Goal: Transaction & Acquisition: Download file/media

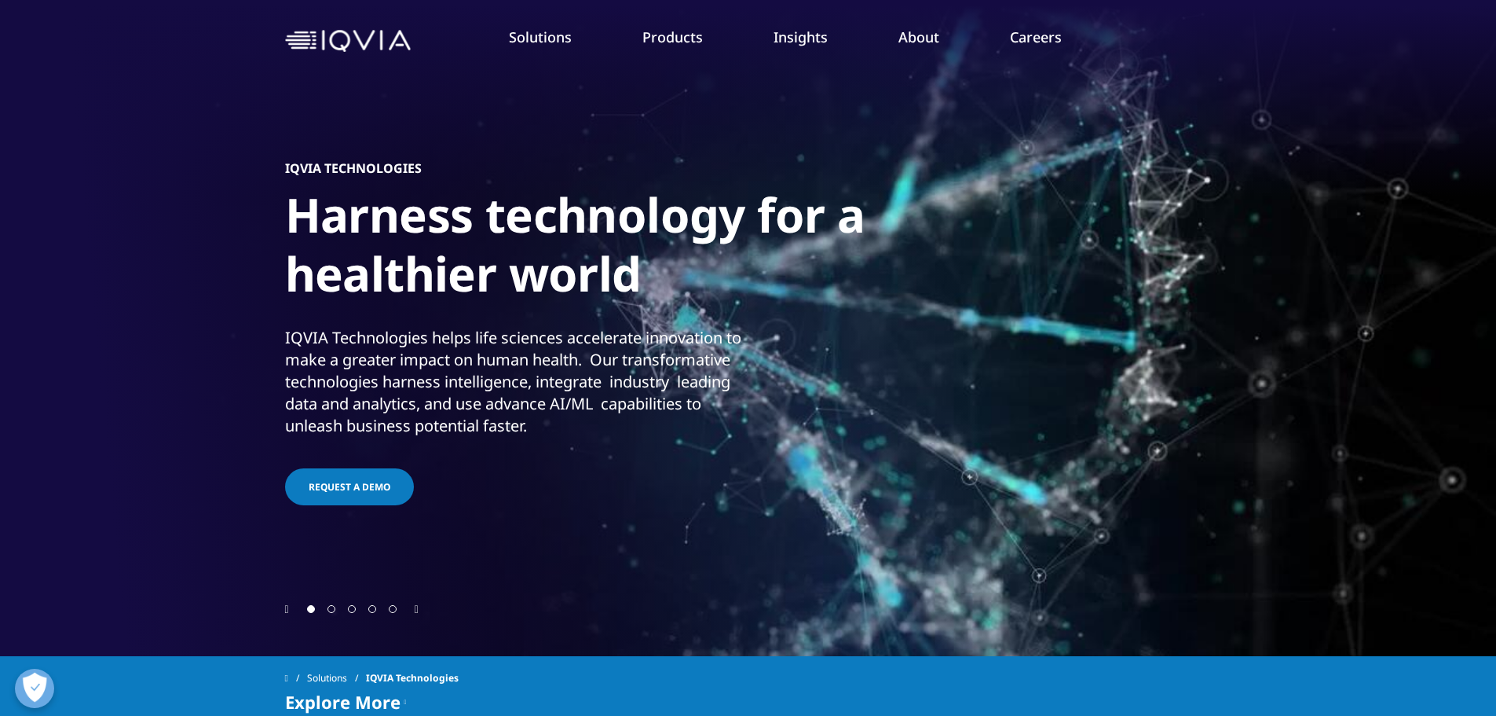
scroll to position [79, 0]
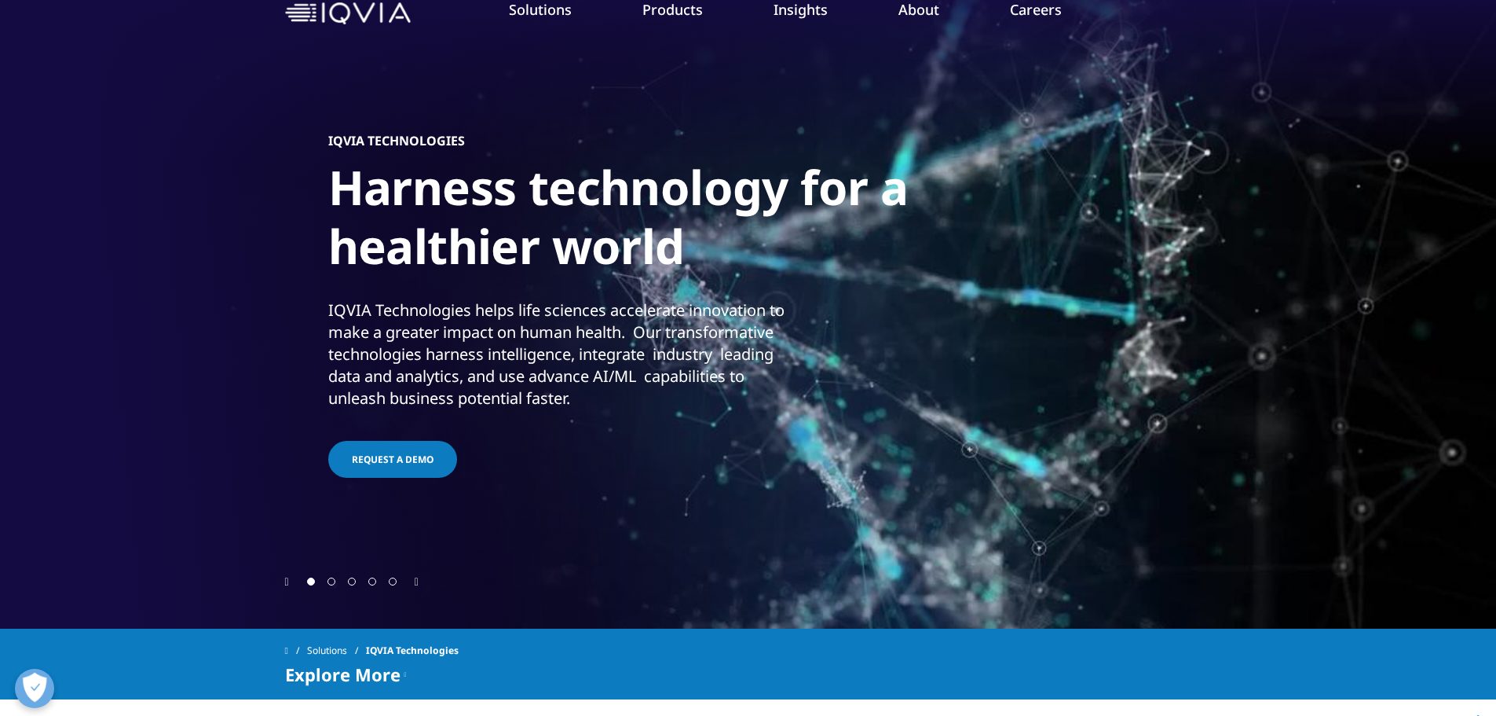
click at [368, 353] on div "IQVIA Technologies helps life sciences accelerate innovation to make a greater …" at bounding box center [558, 354] width 460 height 110
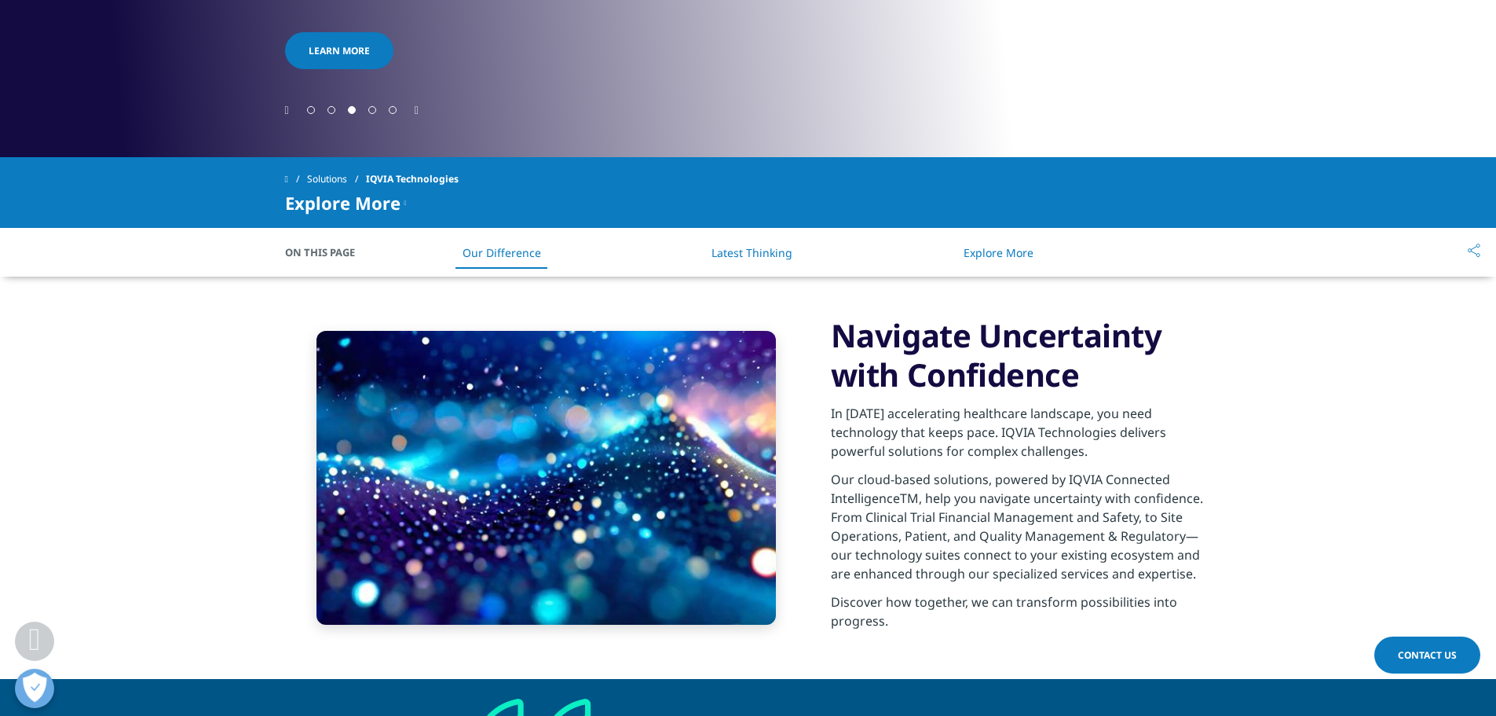
scroll to position [628, 0]
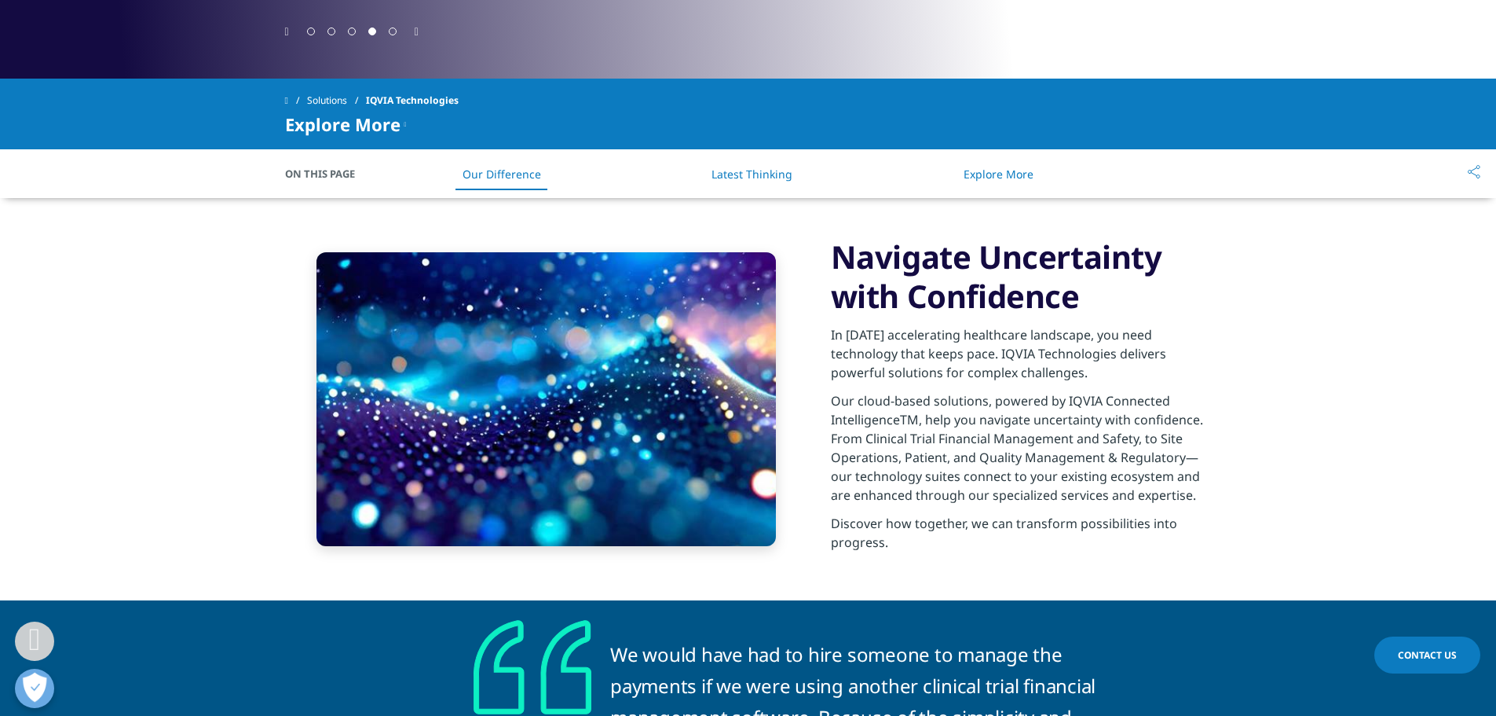
drag, startPoint x: 909, startPoint y: 372, endPoint x: 958, endPoint y: 373, distance: 48.7
click at [930, 373] on p "In [DATE] accelerating healthcare landscape, you need technology that keeps pac…" at bounding box center [1021, 358] width 381 height 66
click at [899, 401] on p "Our cloud-based solutions, powered by IQVIA Connected IntelligenceTM, help you …" at bounding box center [1021, 452] width 381 height 123
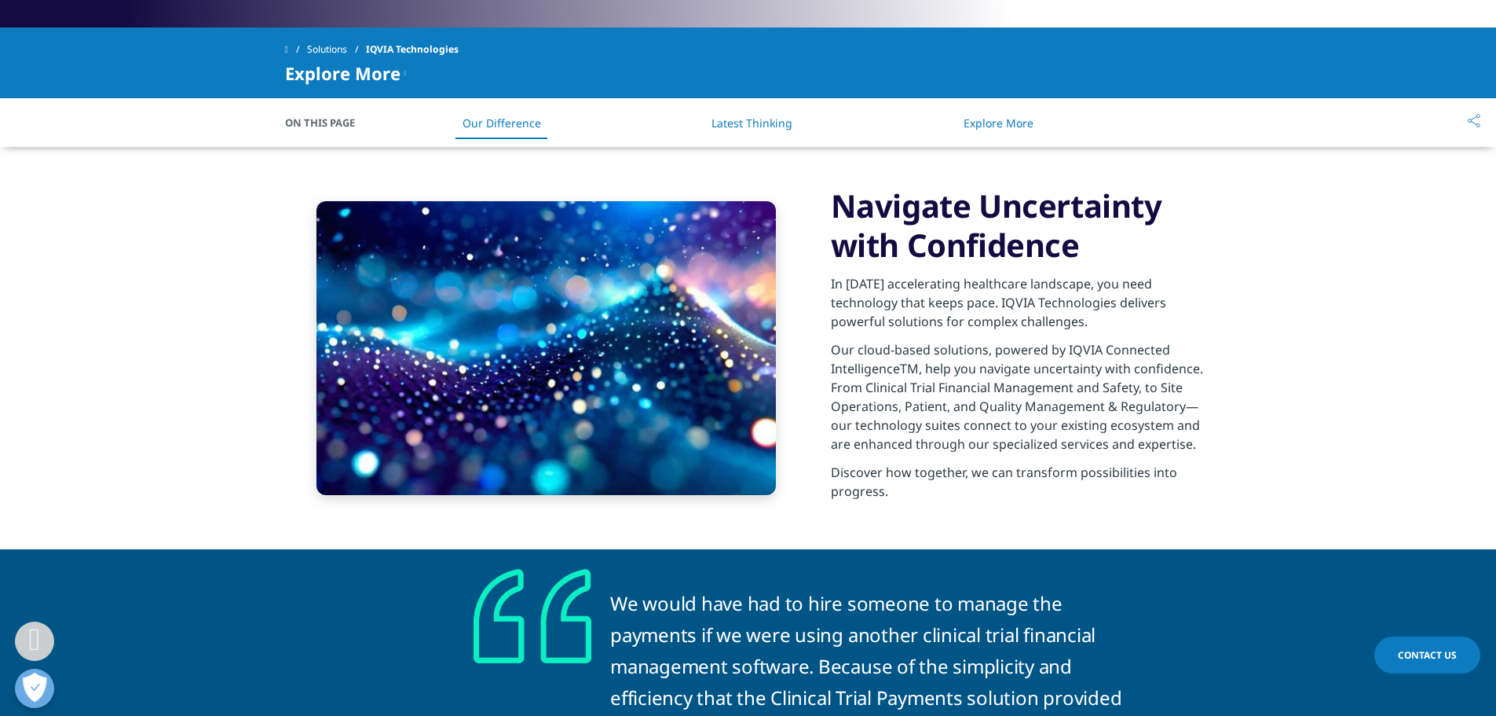
scroll to position [707, 0]
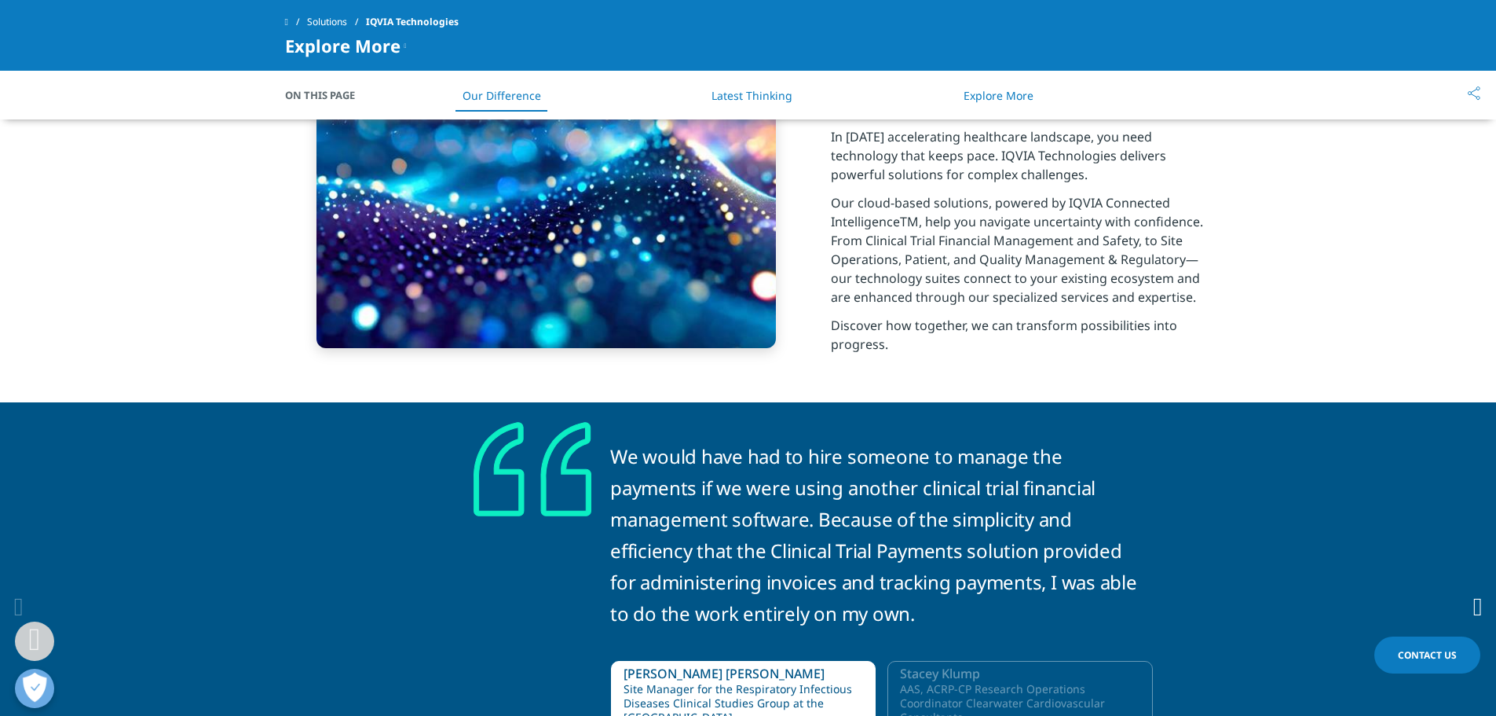
click at [1073, 282] on p "Our cloud-based solutions, powered by IQVIA Connected IntelligenceTM, help you …" at bounding box center [1021, 254] width 381 height 123
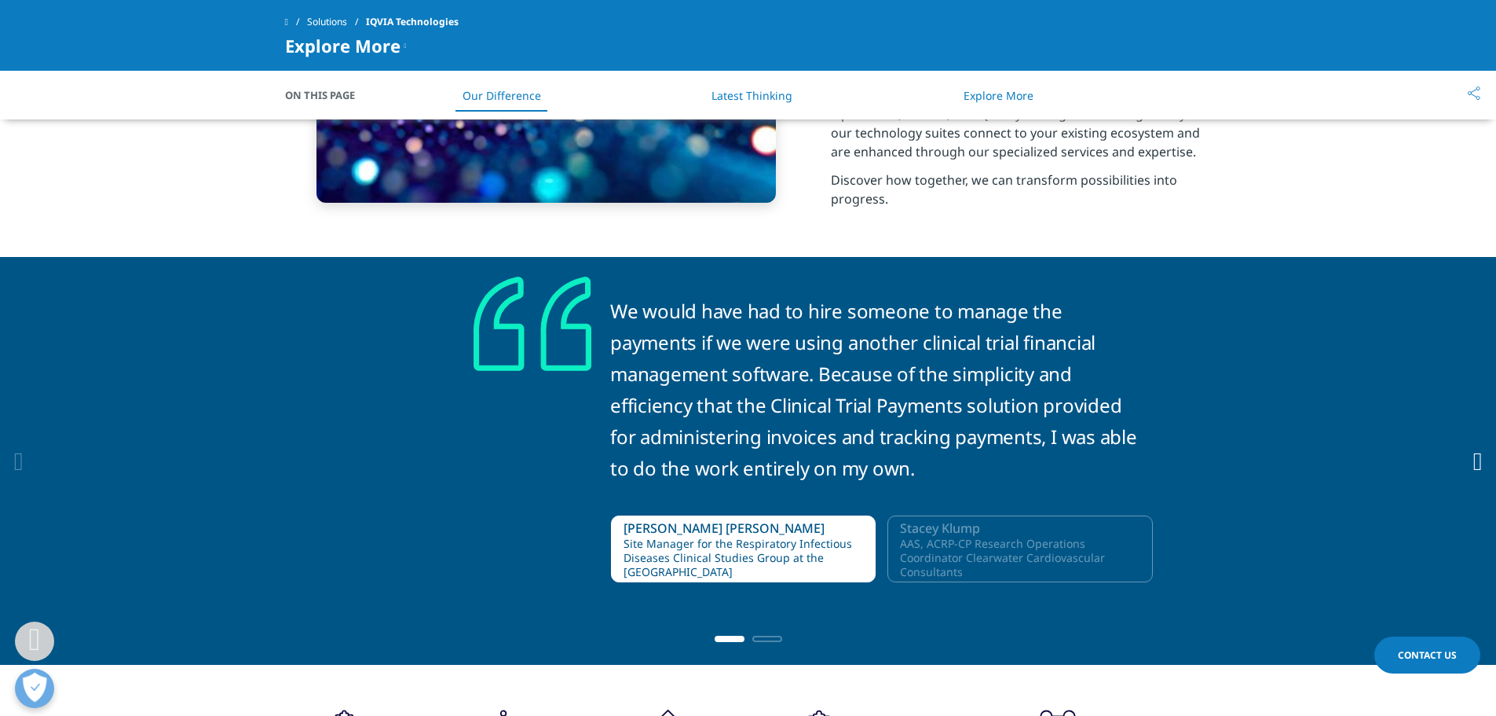
scroll to position [864, 0]
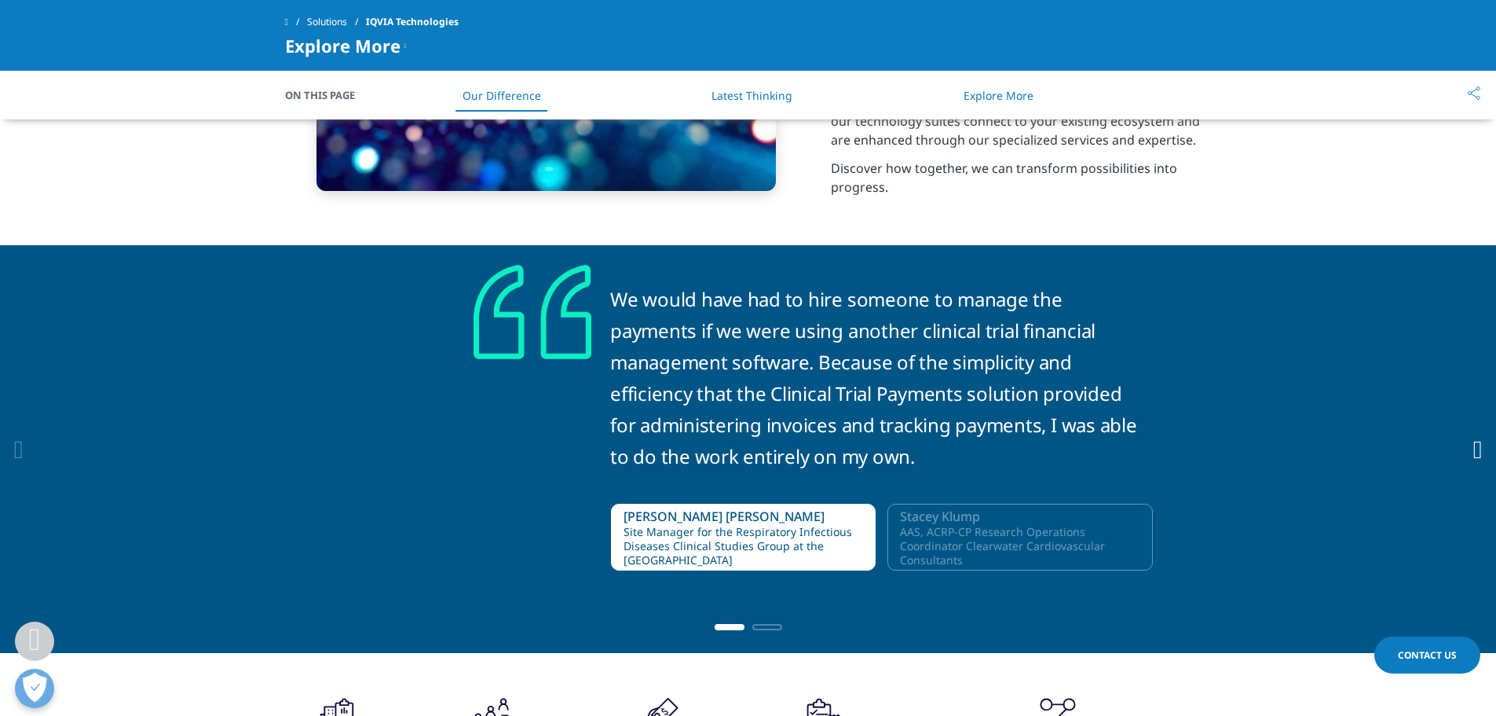
click at [670, 337] on div "We would have had to hire someone to manage the payments if we were using anoth…" at bounding box center [879, 423] width 538 height 317
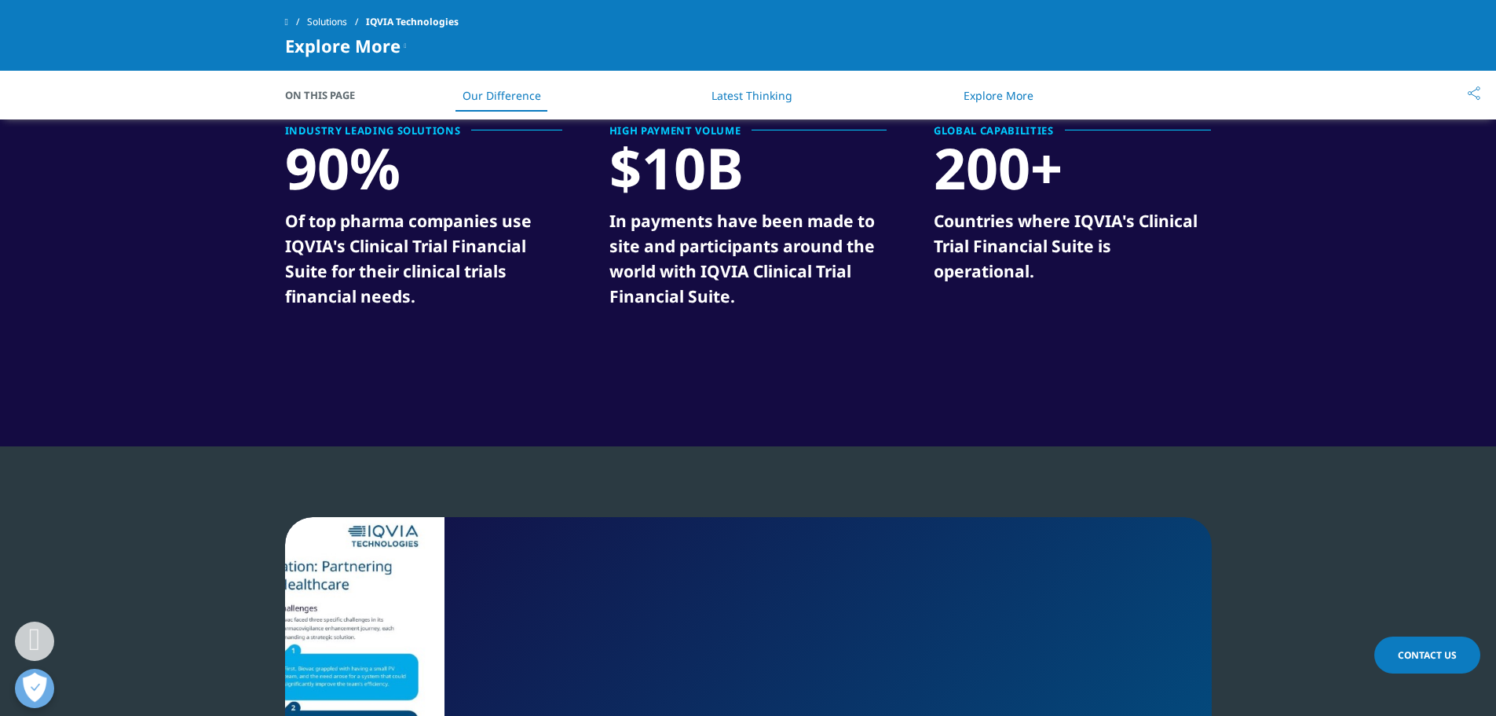
scroll to position [2278, 0]
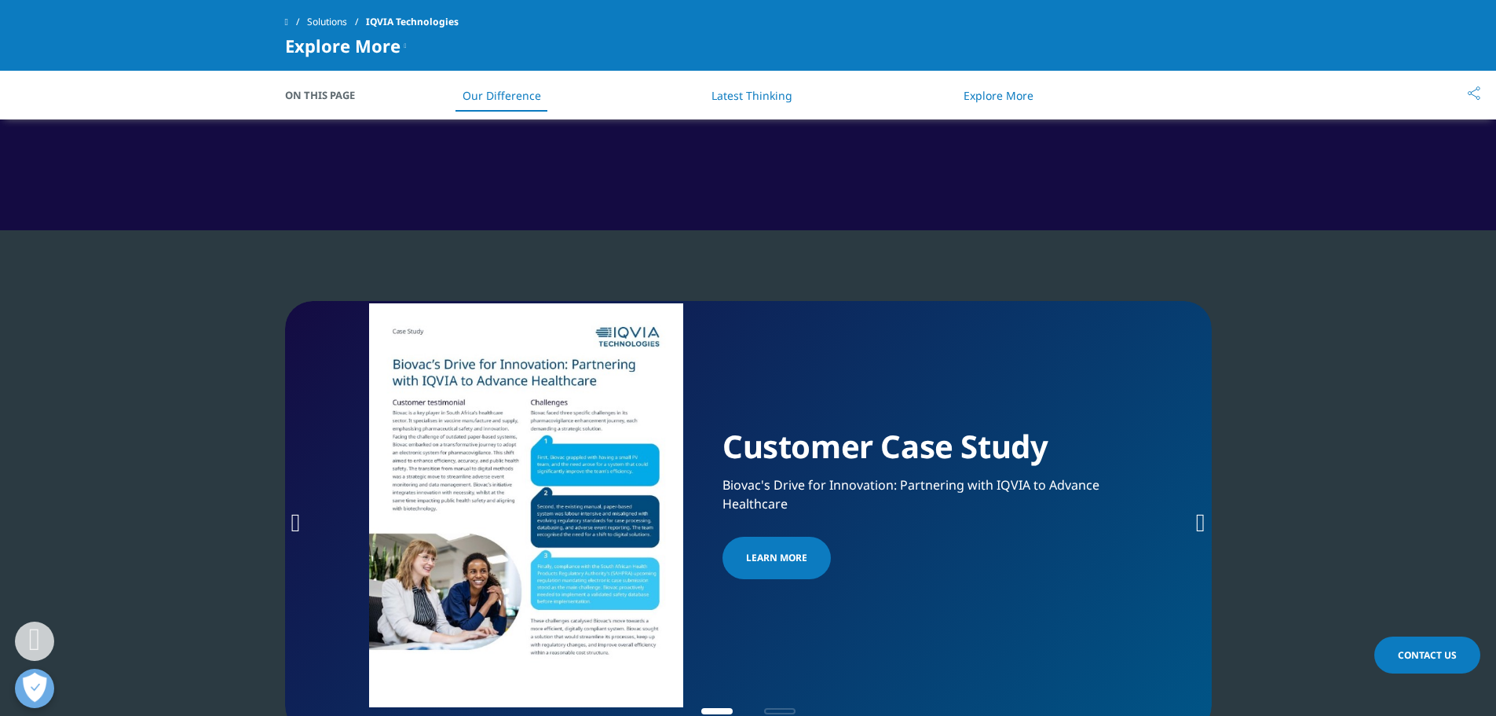
click at [778, 560] on span "Learn more" at bounding box center [776, 557] width 61 height 19
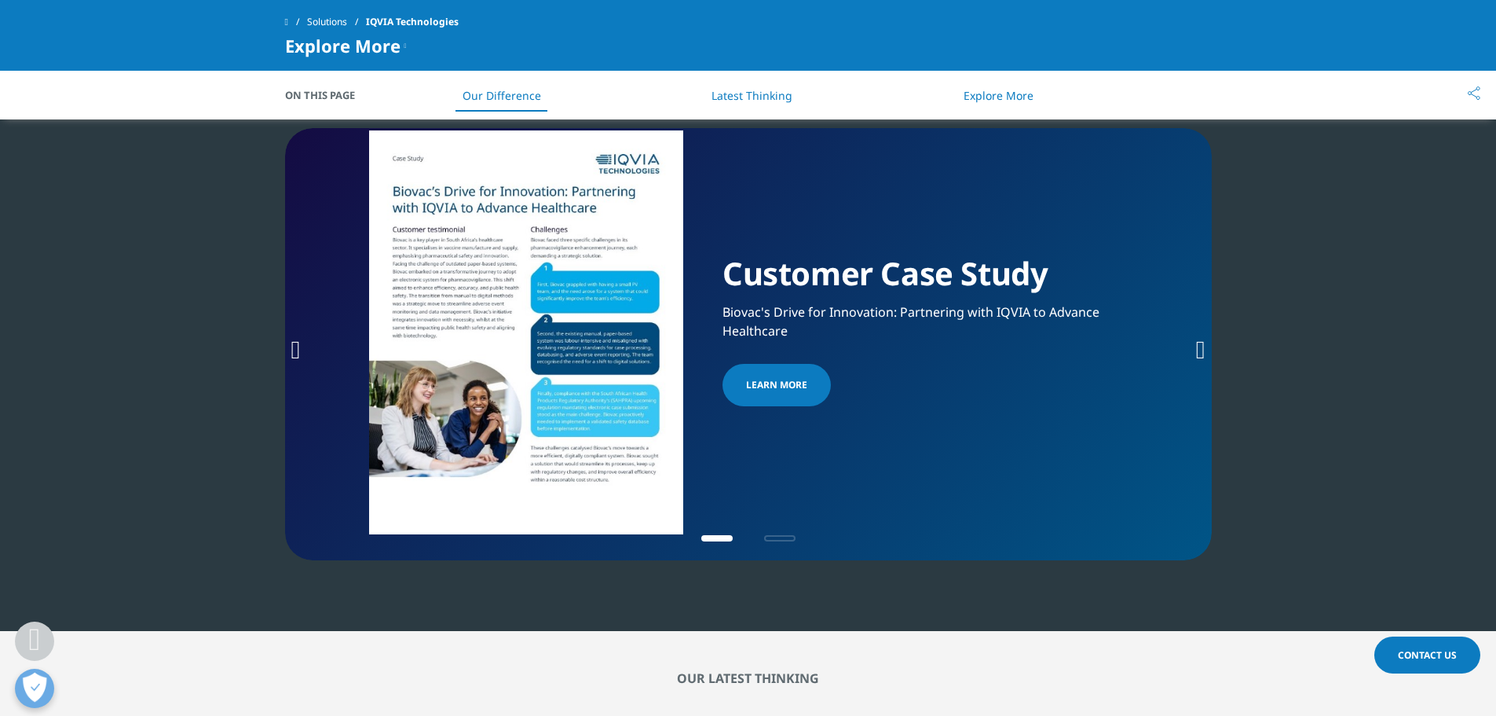
scroll to position [2412, 0]
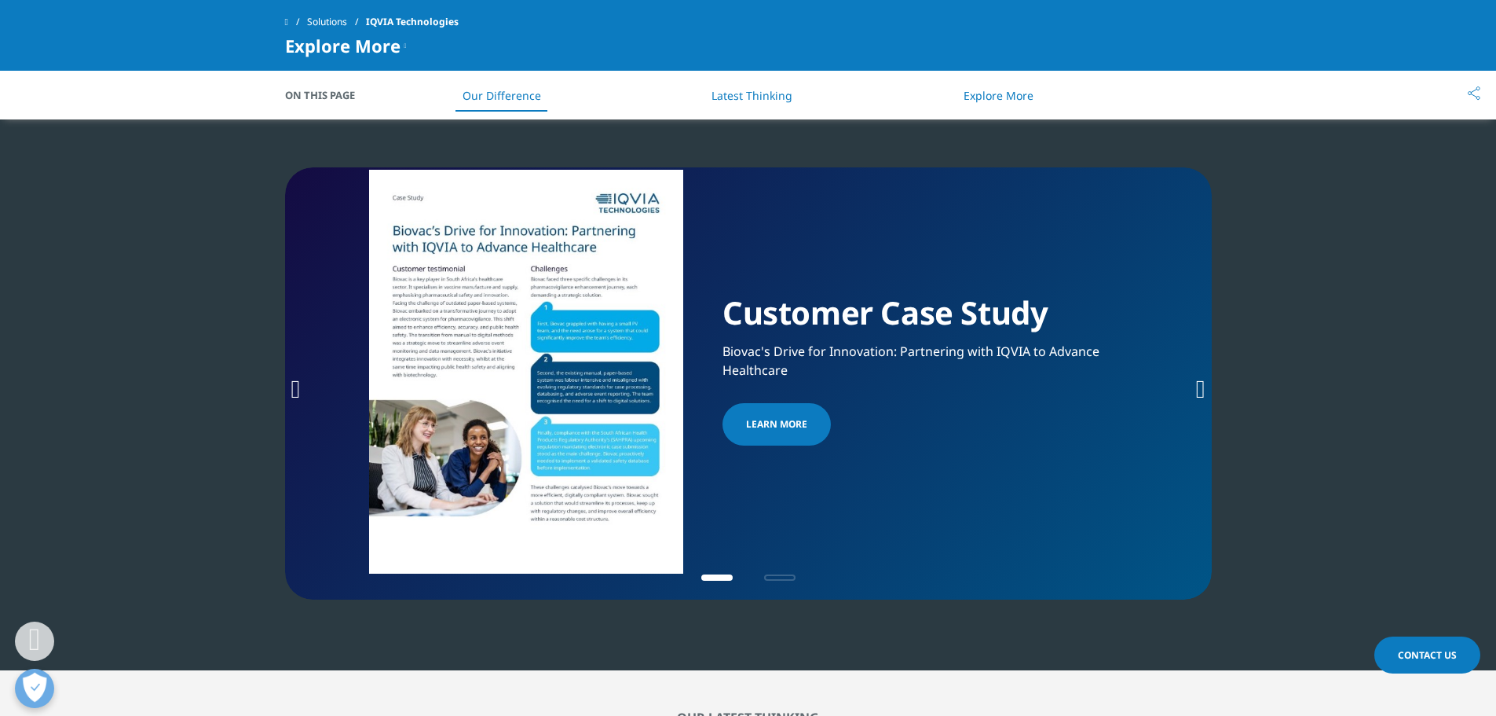
click at [1200, 384] on icon "Next slide" at bounding box center [1200, 388] width 9 height 25
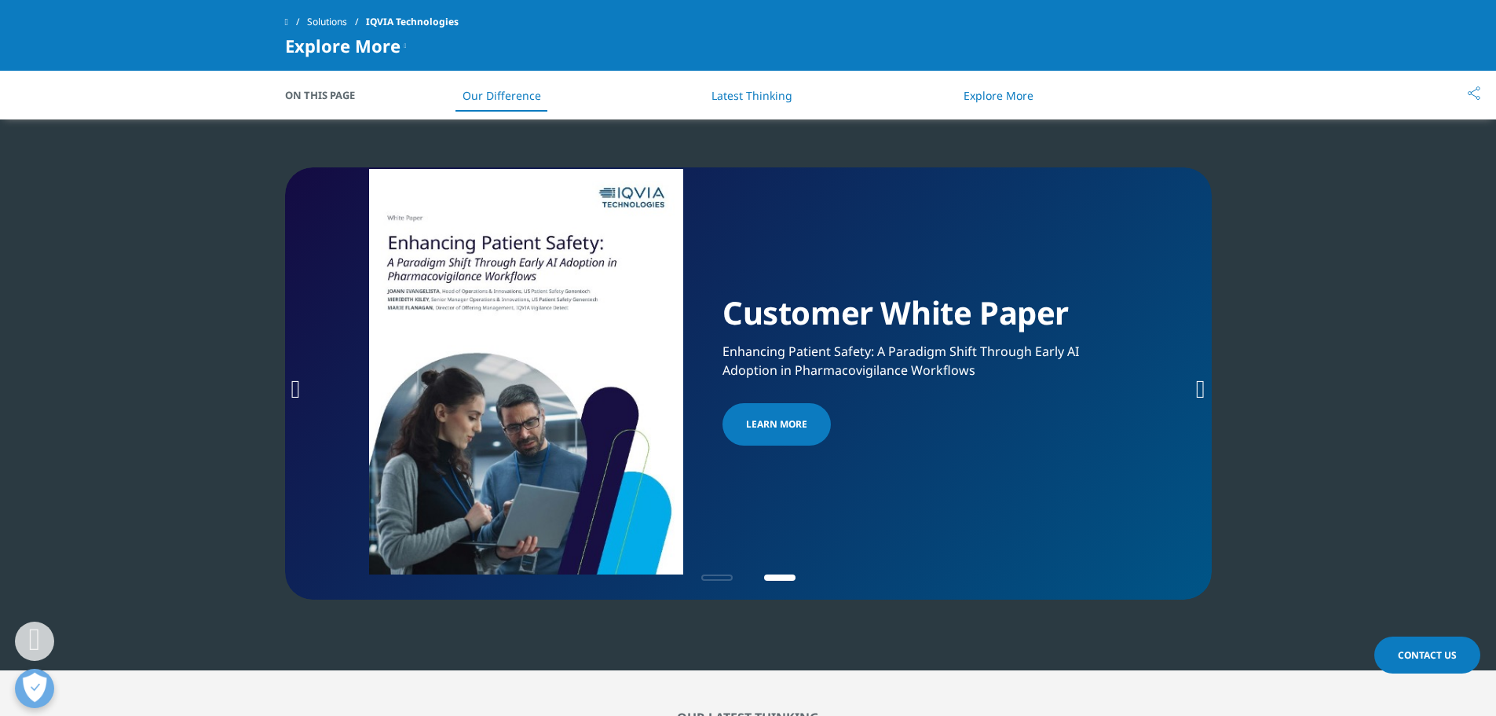
click at [1196, 386] on icon "Next slide" at bounding box center [1200, 388] width 9 height 25
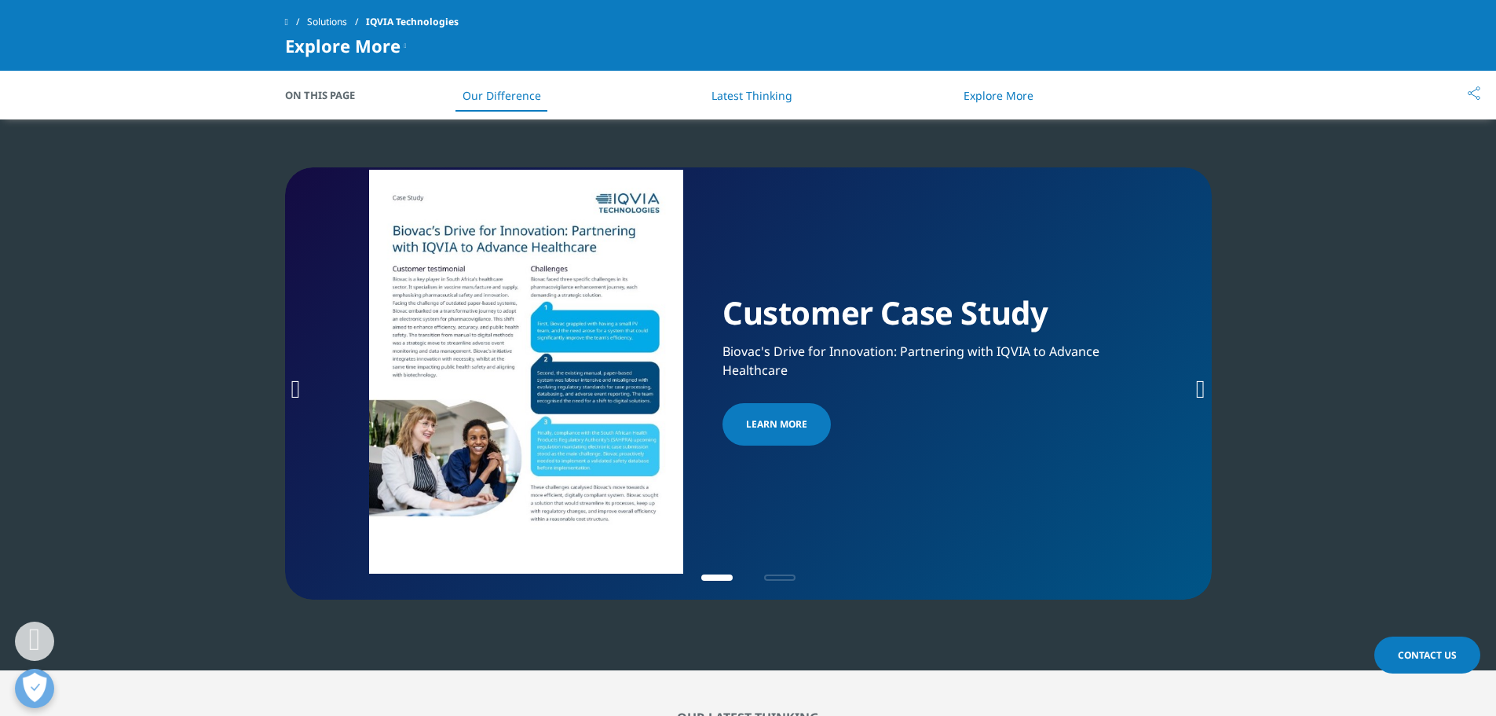
click at [1196, 386] on icon "Next slide" at bounding box center [1200, 388] width 9 height 25
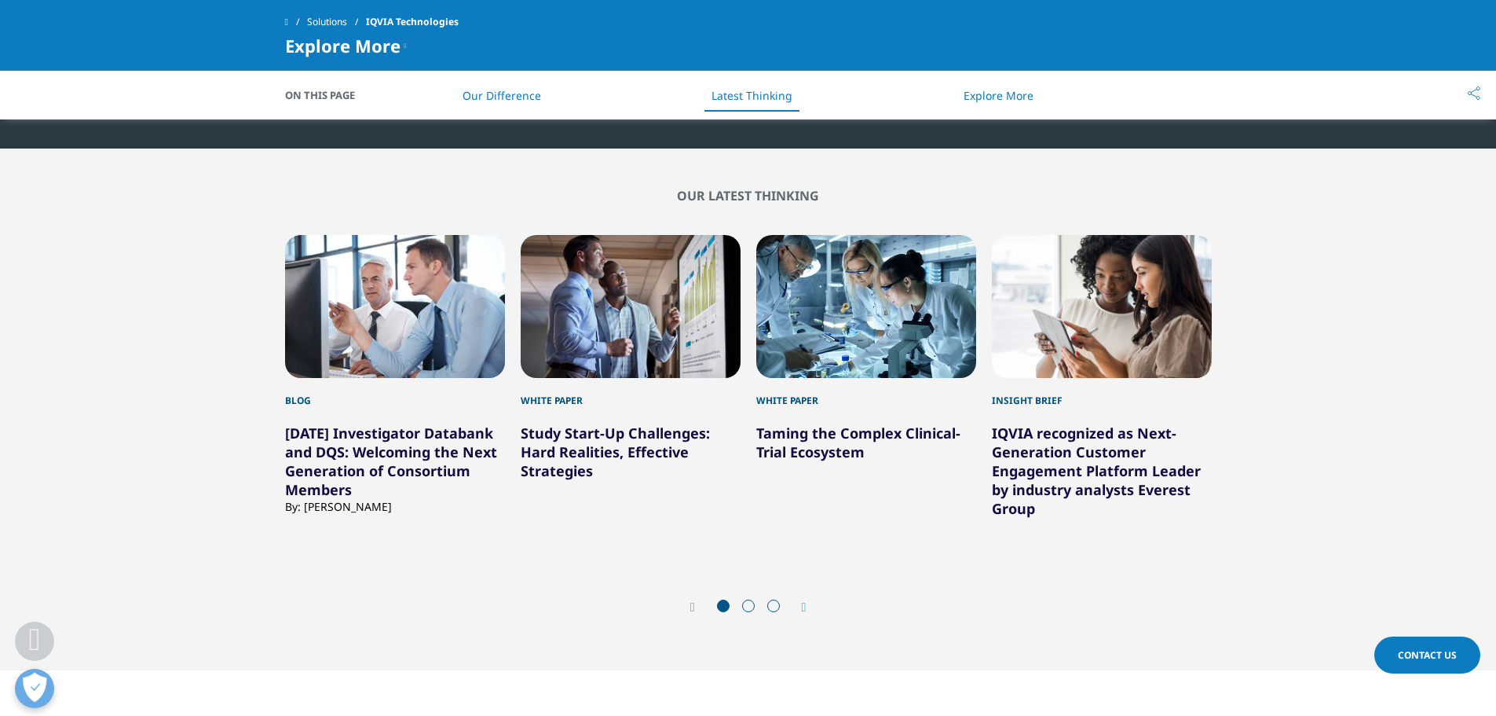
scroll to position [3040, 0]
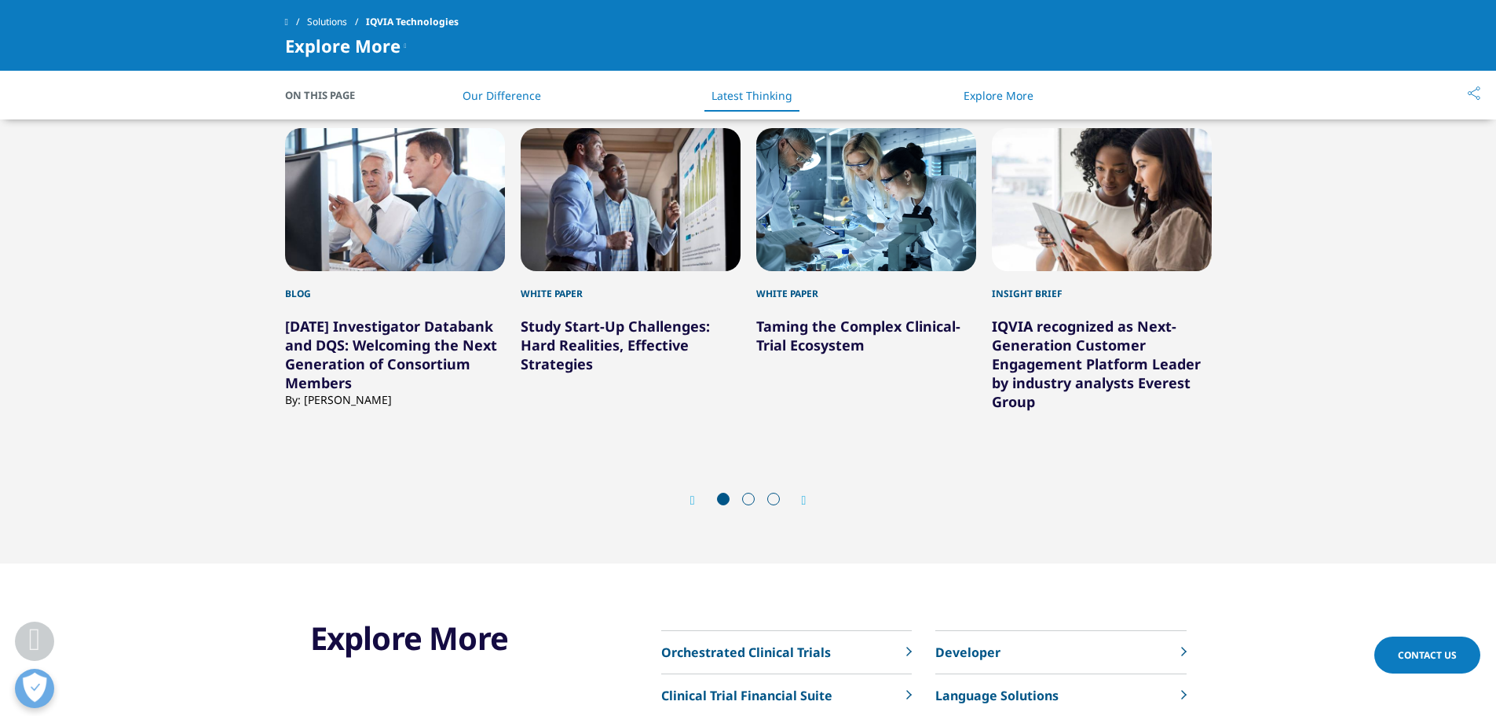
click at [1039, 356] on link "IQVIA recognized as Next-Generation Customer Engagement Platform Leader by indu…" at bounding box center [1096, 364] width 209 height 94
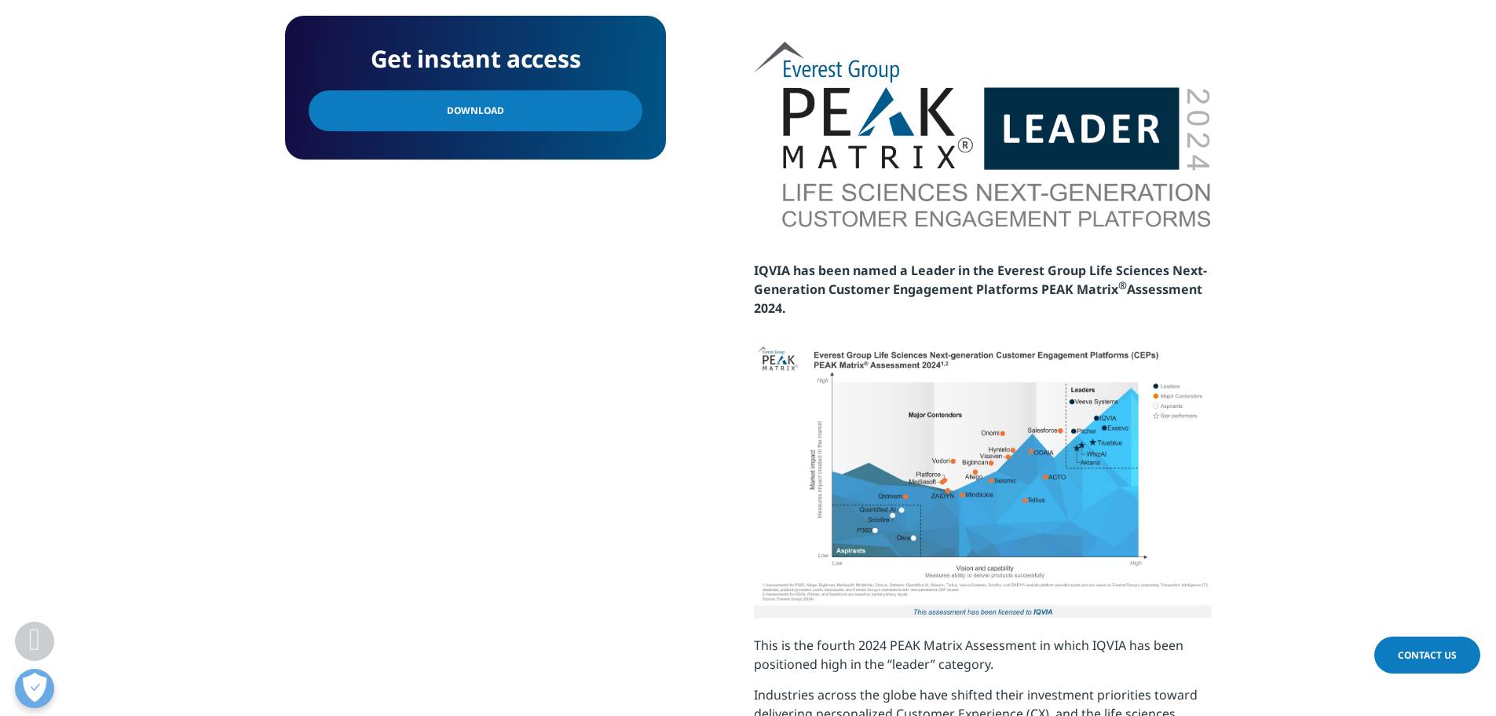
scroll to position [943, 0]
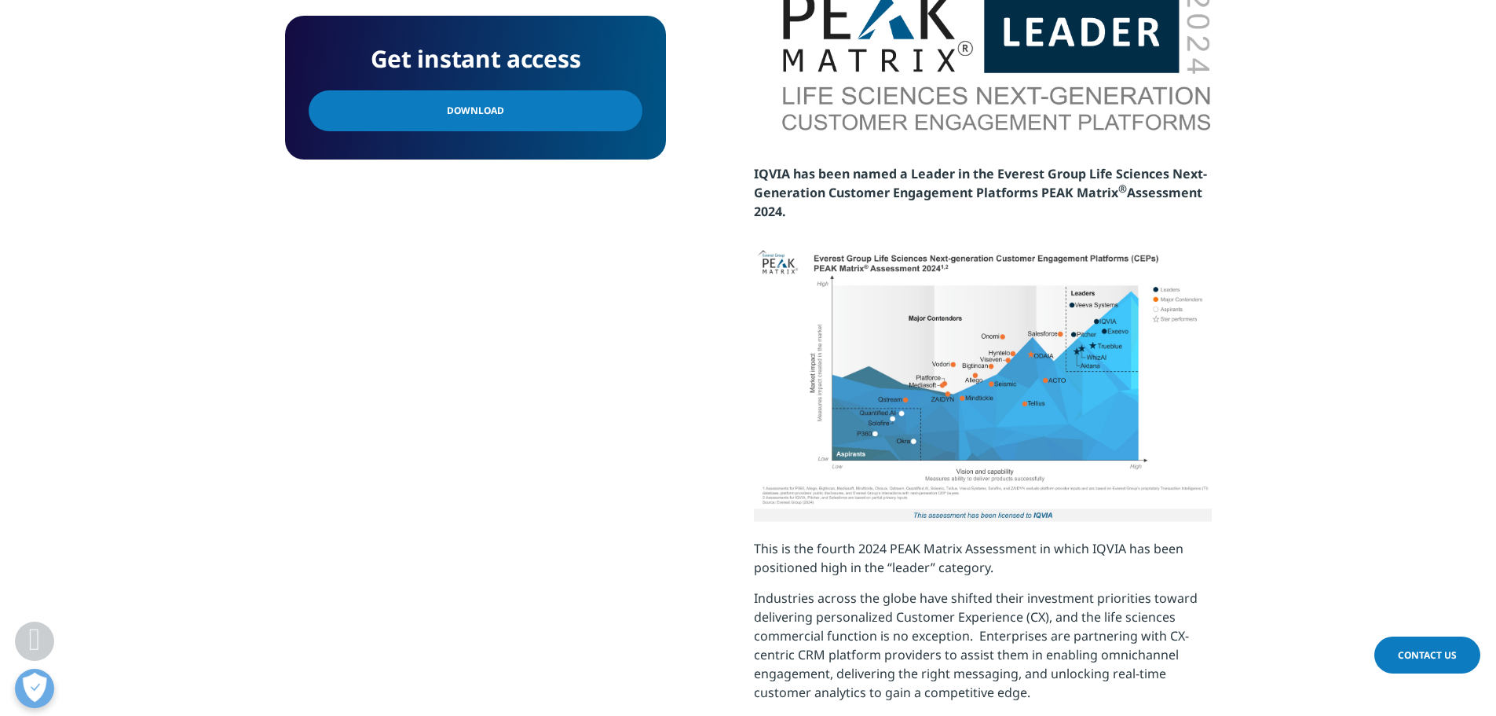
click at [936, 360] on img at bounding box center [983, 385] width 458 height 275
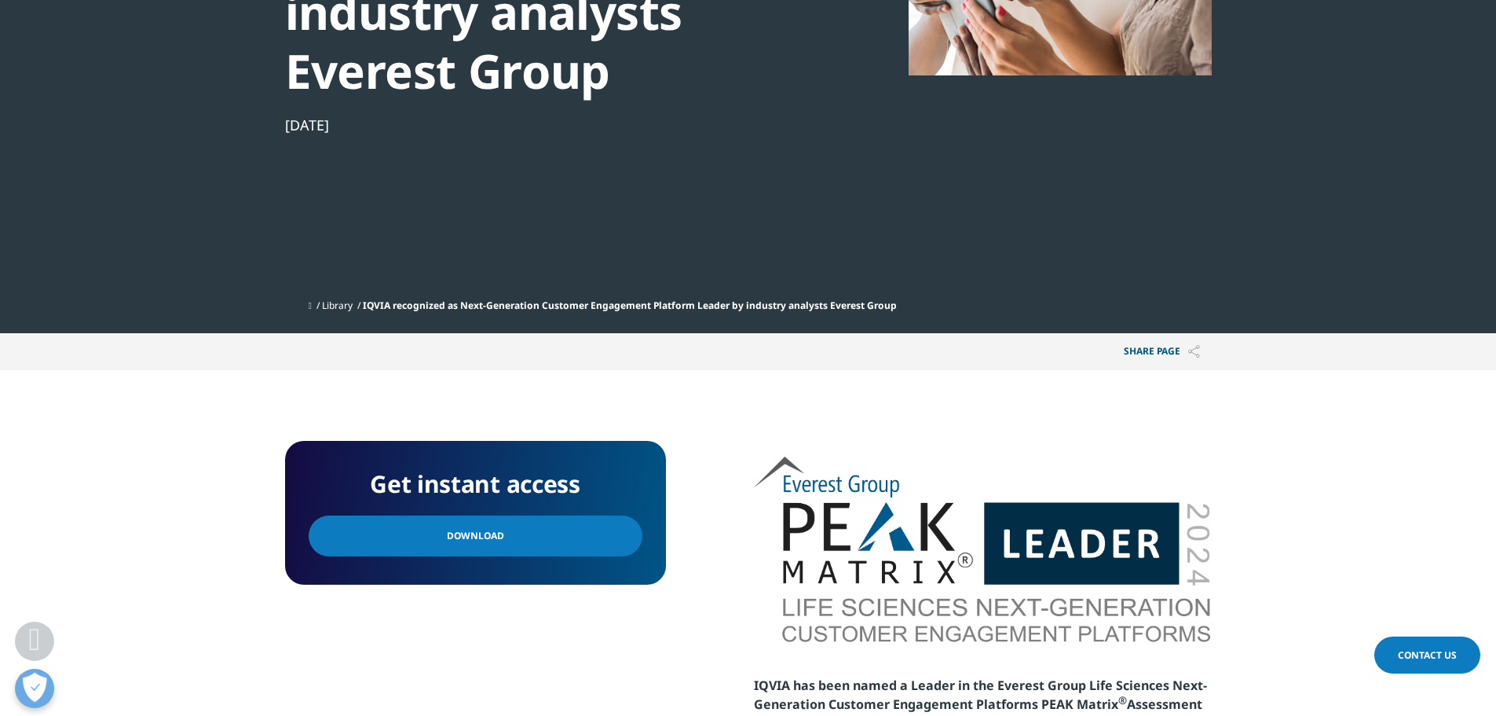
scroll to position [550, 0]
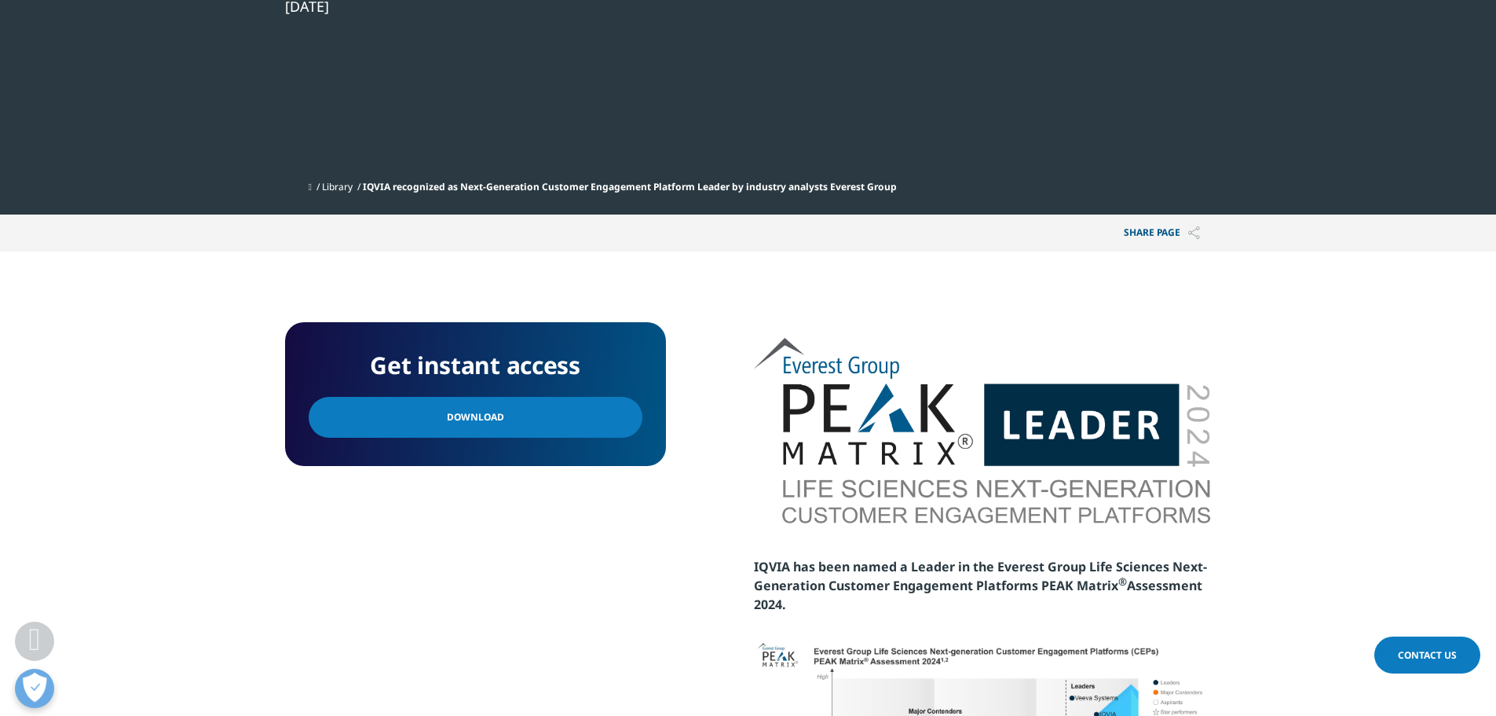
click at [486, 419] on span "Download" at bounding box center [475, 416] width 57 height 17
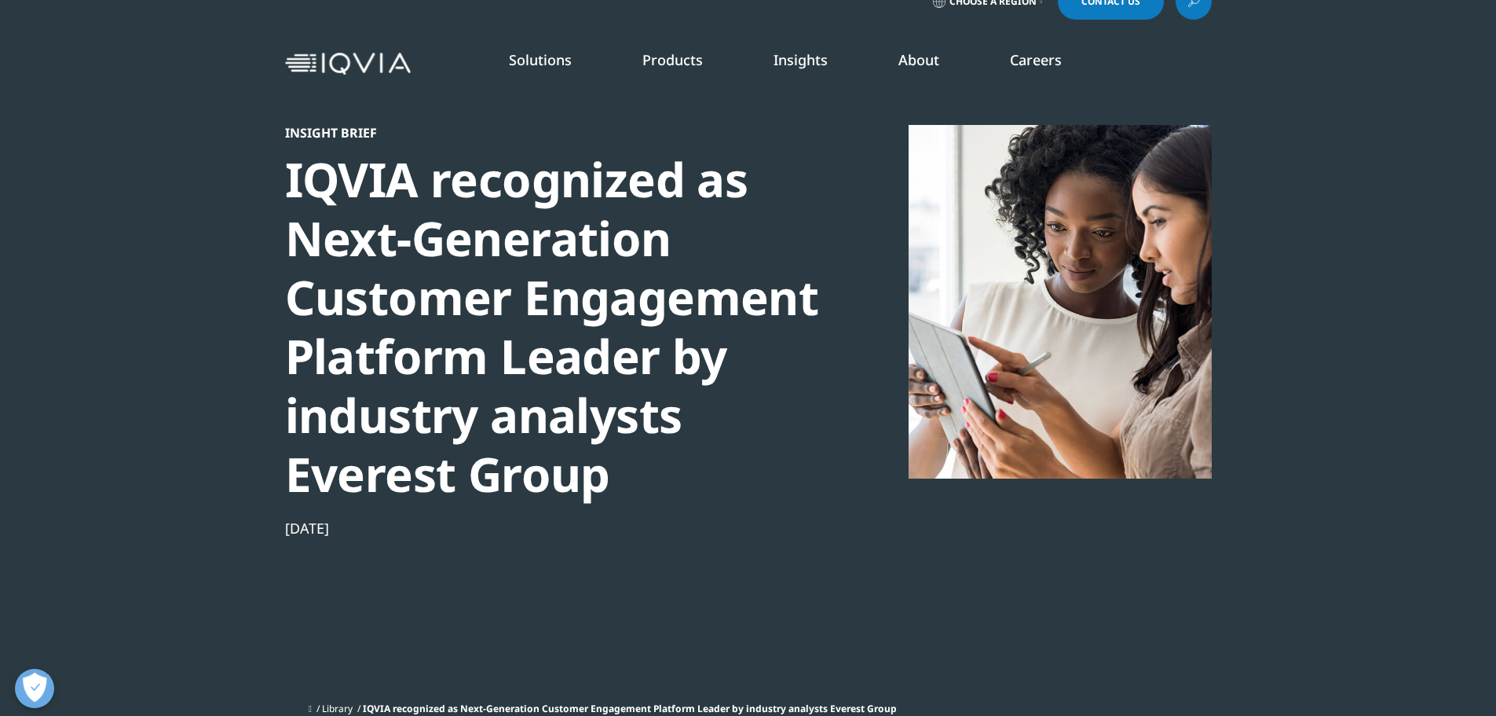
scroll to position [0, 0]
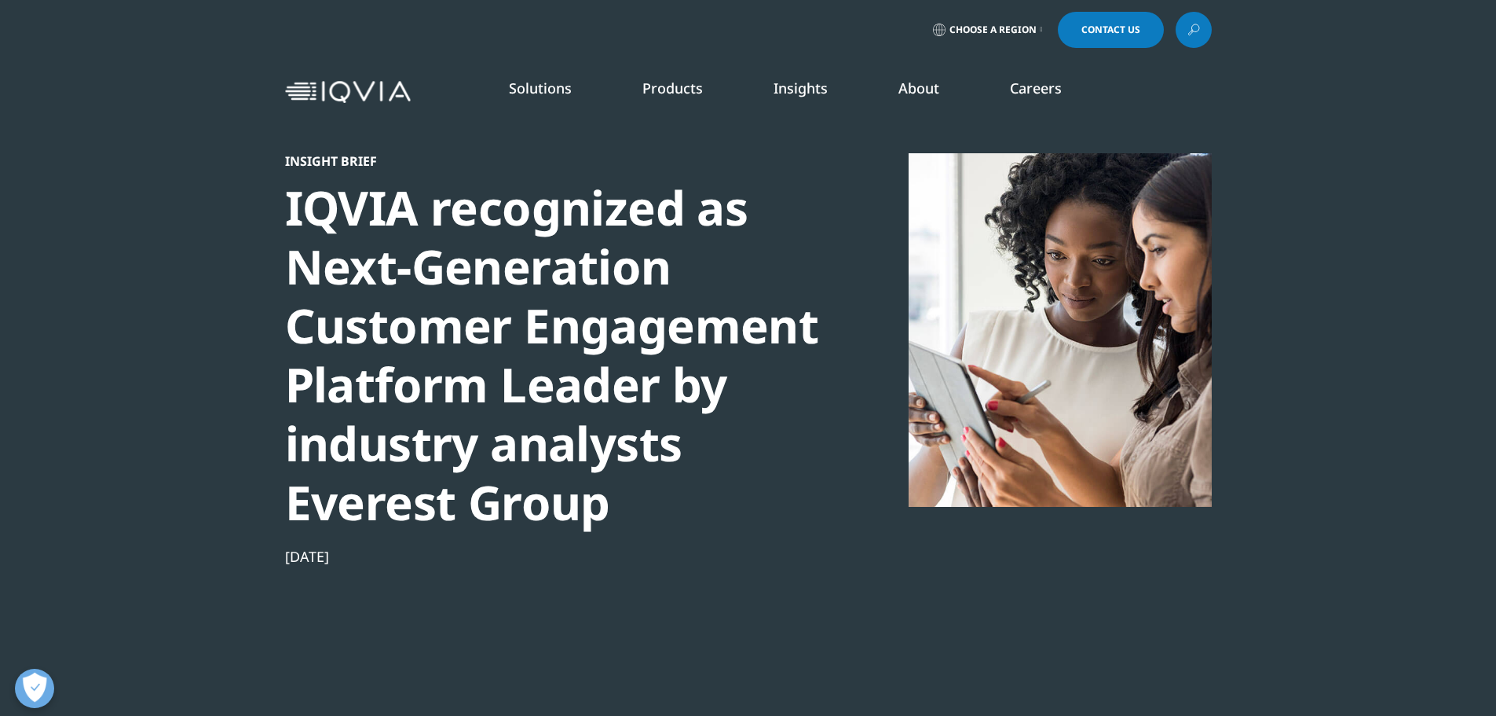
click at [1385, 215] on section "Insight Brief IQVIA recognized as Next-Generation Customer Engagement Platform …" at bounding box center [748, 382] width 1496 height 764
